Goal: Check status: Check status

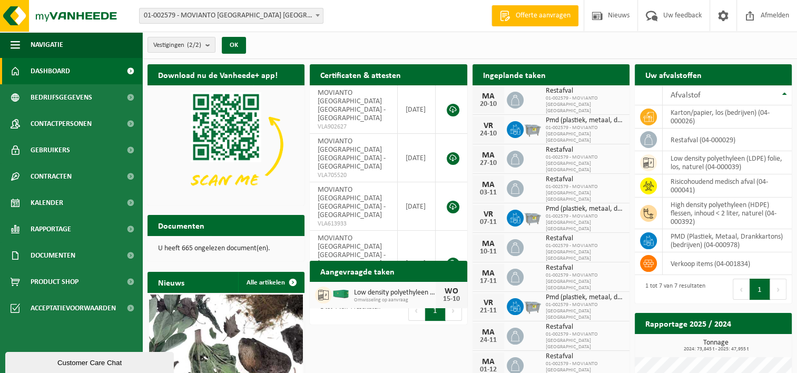
click at [370, 295] on span "Low density polyethyleen (ldpe) folie, los, naturel" at bounding box center [394, 293] width 81 height 8
drag, startPoint x: 370, startPoint y: 295, endPoint x: 348, endPoint y: 274, distance: 30.6
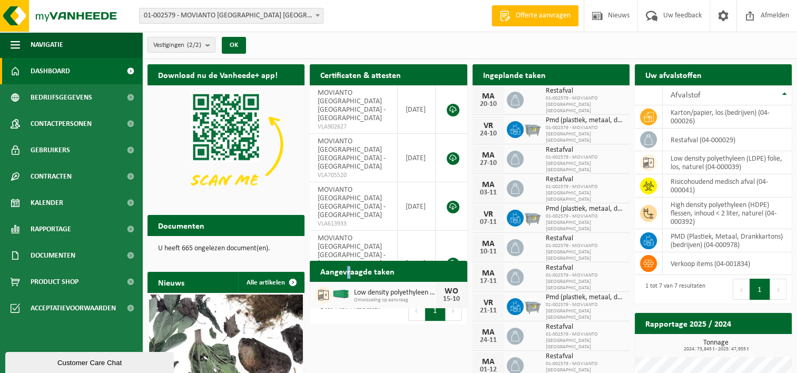
click at [348, 274] on h2 "Aangevraagde taken" at bounding box center [357, 271] width 95 height 21
drag, startPoint x: 348, startPoint y: 274, endPoint x: 420, endPoint y: 295, distance: 74.7
click at [420, 295] on span "Low density polyethyleen (ldpe) folie, los, naturel" at bounding box center [394, 293] width 81 height 8
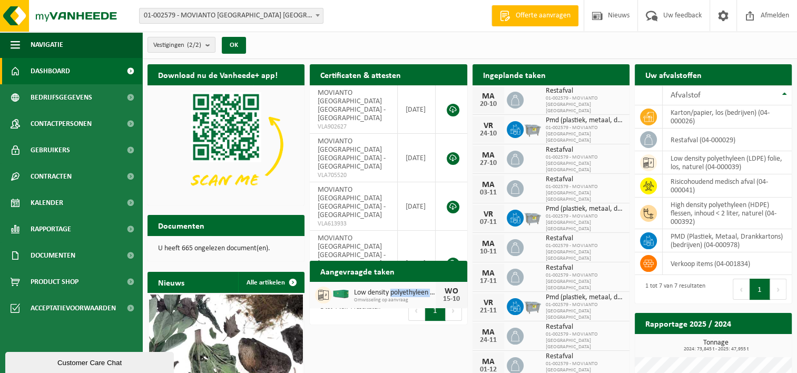
click at [420, 295] on span "Low density polyethyleen (ldpe) folie, los, naturel" at bounding box center [394, 293] width 81 height 8
click at [405, 335] on div "Download nu de Vanheede+ app! Verberg Certificaten & attesten Bekijk uw certifi…" at bounding box center [470, 291] width 650 height 464
click at [390, 290] on span "Low density polyethyleen (ldpe) folie, los, naturel" at bounding box center [394, 293] width 81 height 8
click at [57, 204] on span "Kalender" at bounding box center [47, 203] width 33 height 26
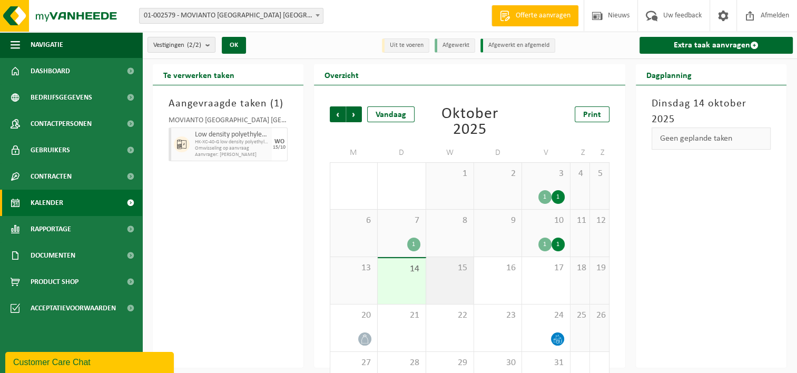
click at [448, 289] on div "15" at bounding box center [449, 280] width 47 height 47
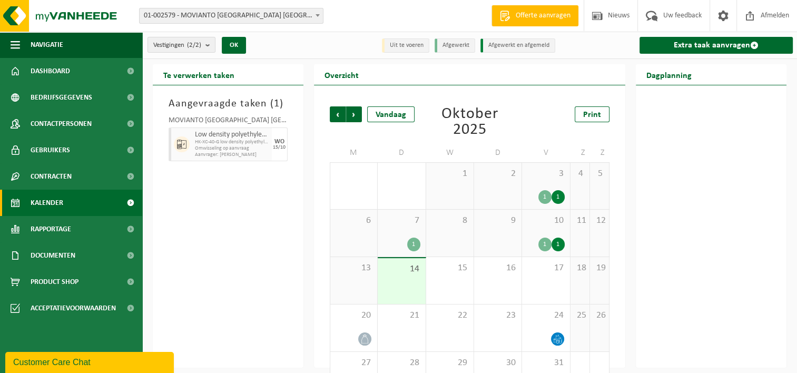
click at [215, 141] on span "HK-XC-40-G low density polyethyleen (LDPE) folie, los, natur" at bounding box center [232, 142] width 74 height 6
click at [279, 145] on div "15/10" at bounding box center [279, 147] width 13 height 5
click at [215, 132] on span "Low density polyethyleen (LDPE) folie, los, naturel" at bounding box center [232, 135] width 74 height 8
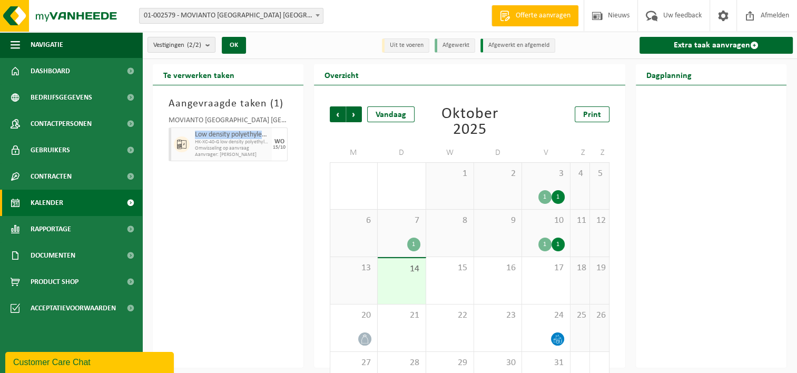
click at [215, 132] on span "Low density polyethyleen (LDPE) folie, los, naturel" at bounding box center [232, 135] width 74 height 8
drag, startPoint x: 215, startPoint y: 132, endPoint x: 236, endPoint y: 203, distance: 74.0
click at [236, 203] on div "Aangevraagde taken ( 1 ) MOVIANTO [GEOGRAPHIC_DATA] [GEOGRAPHIC_DATA] Low densi…" at bounding box center [228, 226] width 151 height 282
click at [453, 282] on div "15" at bounding box center [449, 280] width 47 height 47
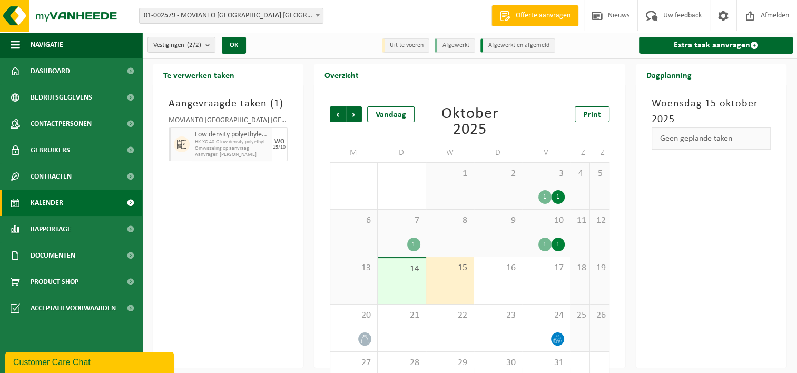
click at [405, 279] on div "14" at bounding box center [401, 281] width 47 height 46
